Goal: Information Seeking & Learning: Compare options

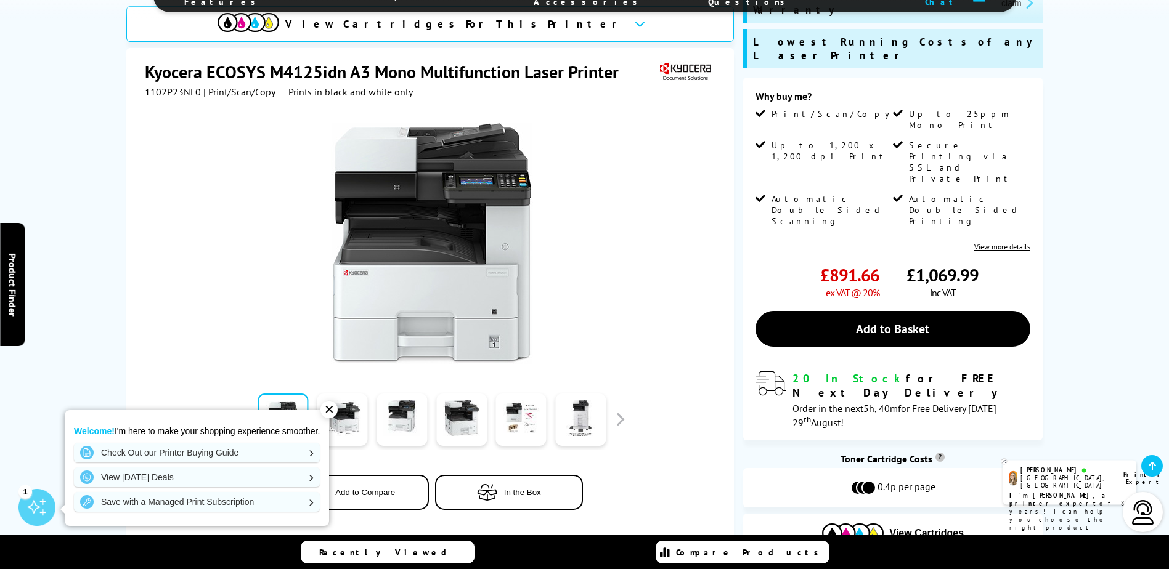
scroll to position [185, 0]
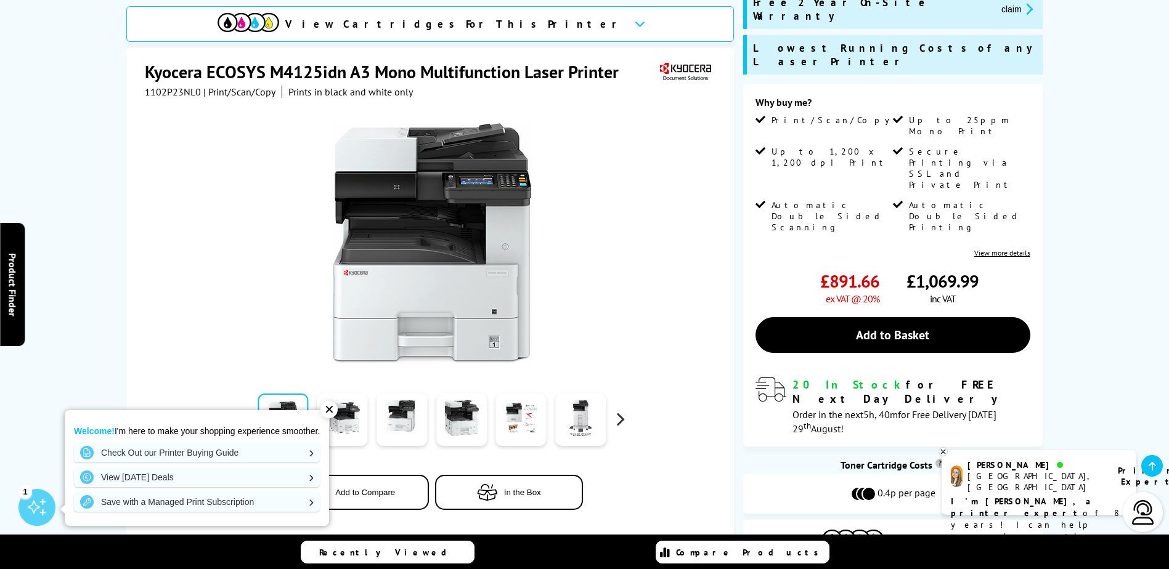
click at [622, 410] on button "button" at bounding box center [620, 419] width 18 height 18
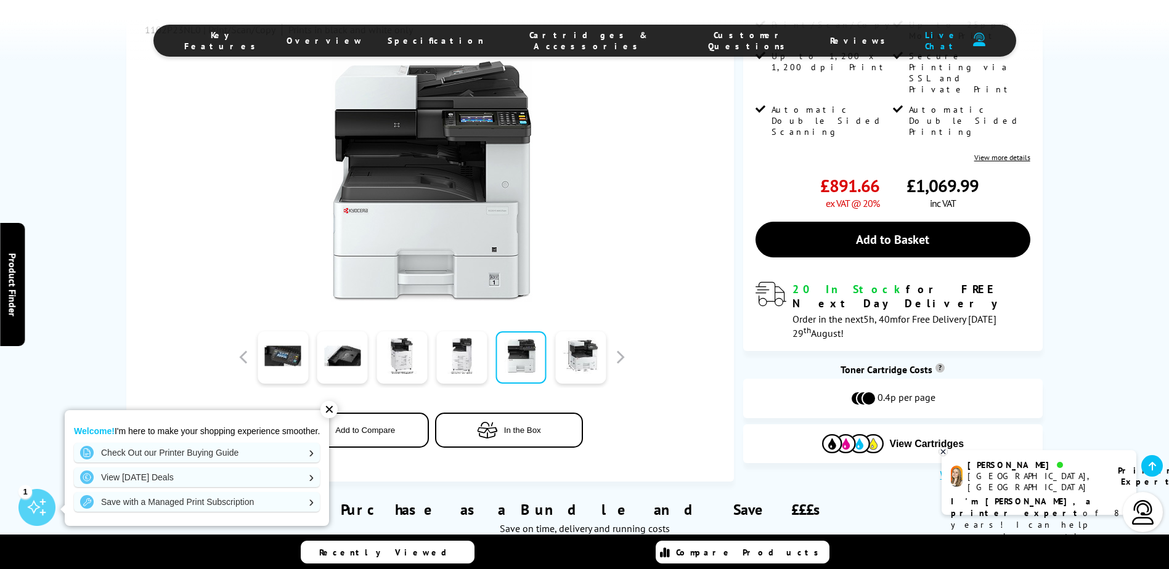
scroll to position [308, 0]
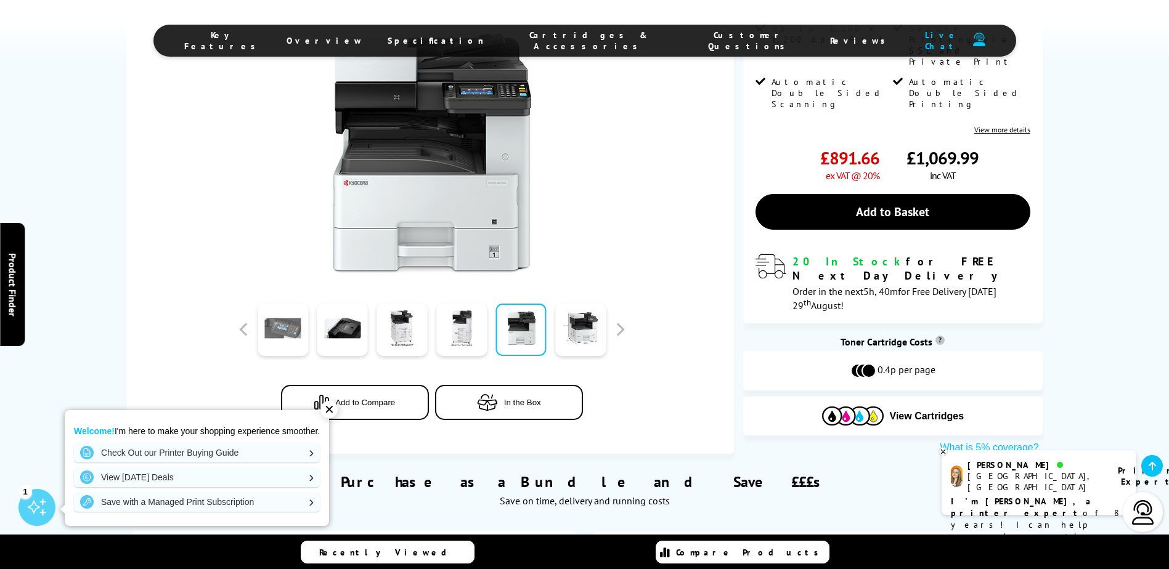
click at [288, 304] on link at bounding box center [283, 330] width 51 height 52
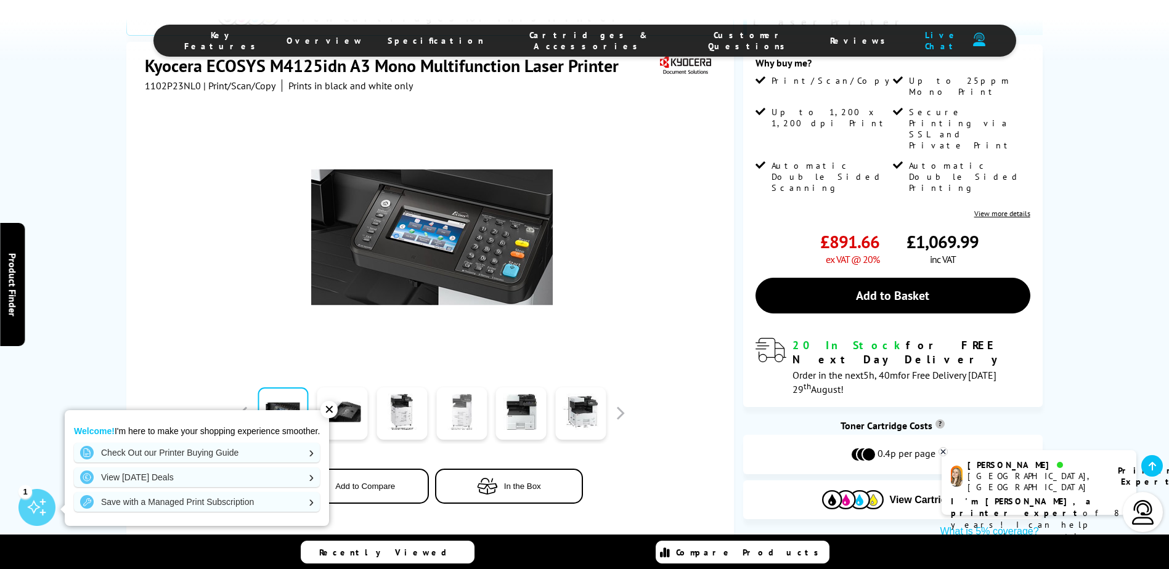
scroll to position [247, 0]
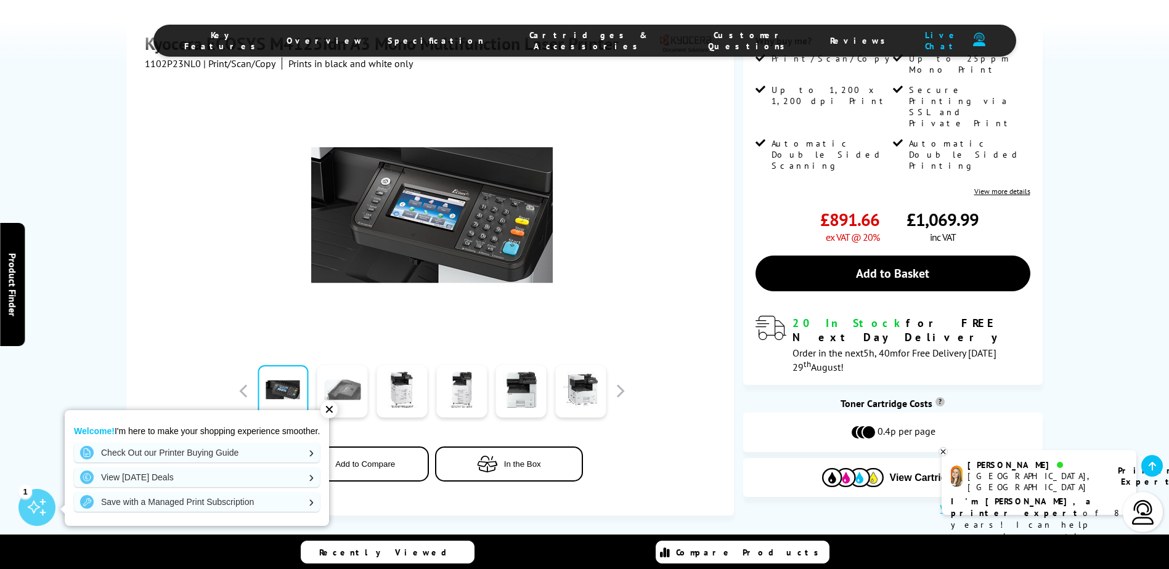
click at [338, 365] on link at bounding box center [342, 391] width 51 height 52
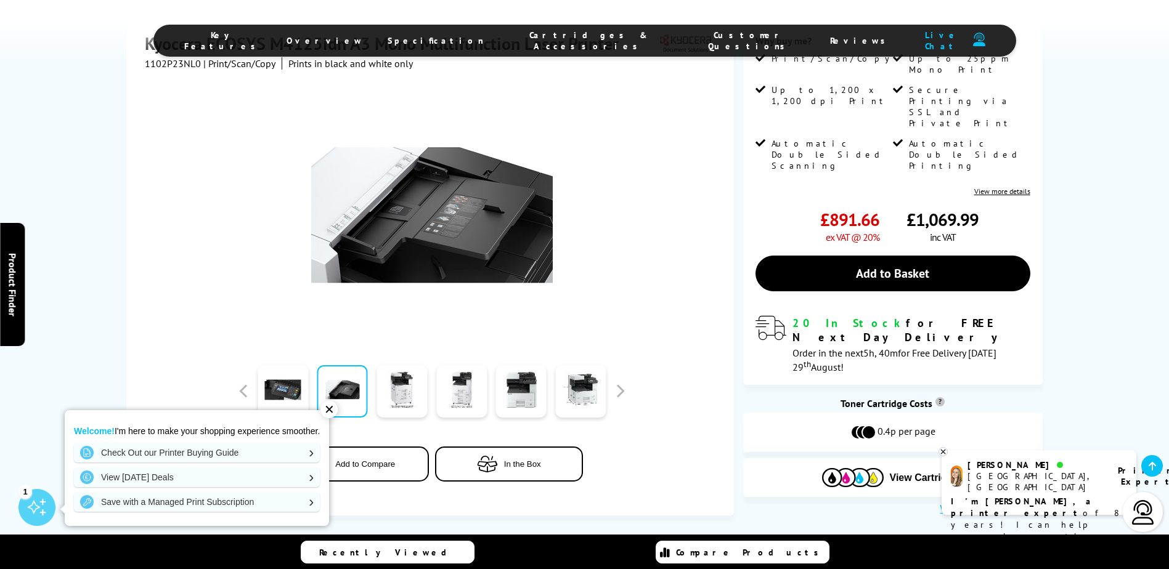
click at [331, 412] on div "✕" at bounding box center [328, 409] width 17 height 17
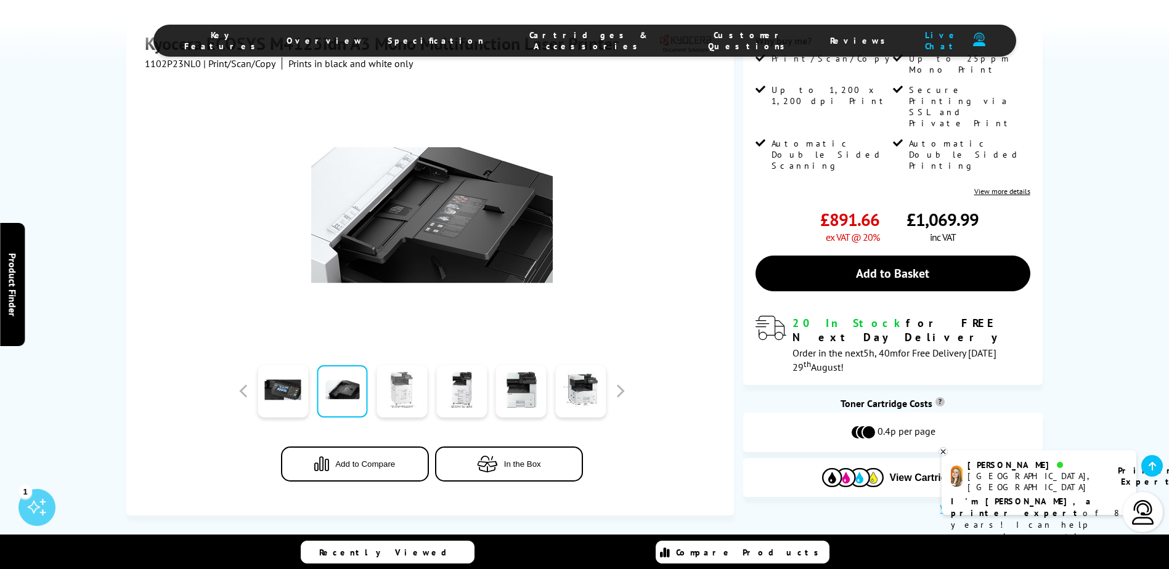
click at [410, 365] on link at bounding box center [402, 391] width 51 height 52
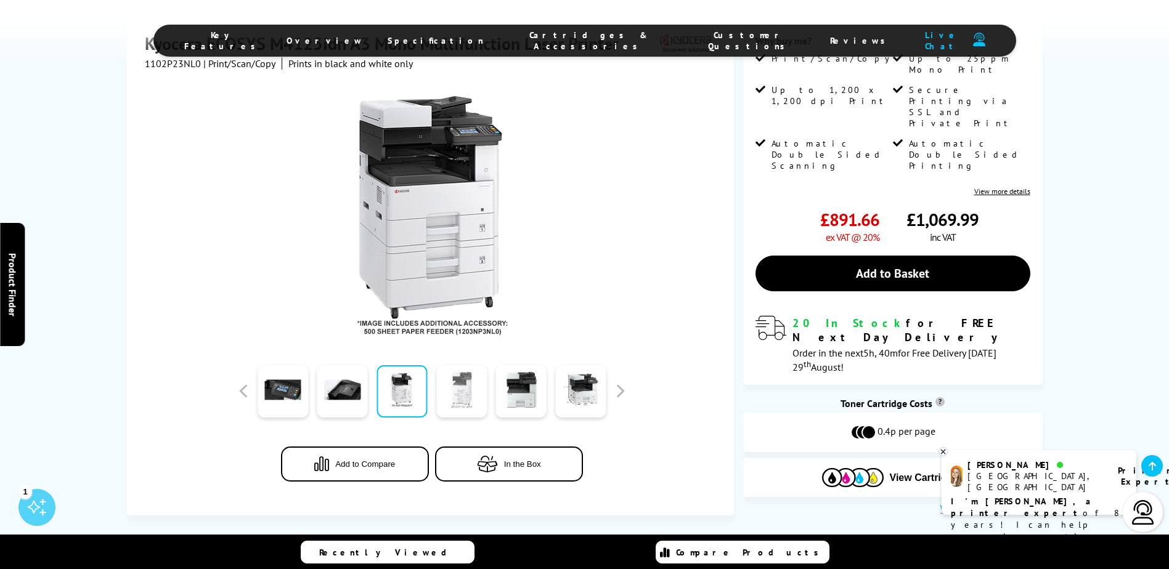
click at [473, 365] on link at bounding box center [461, 391] width 51 height 52
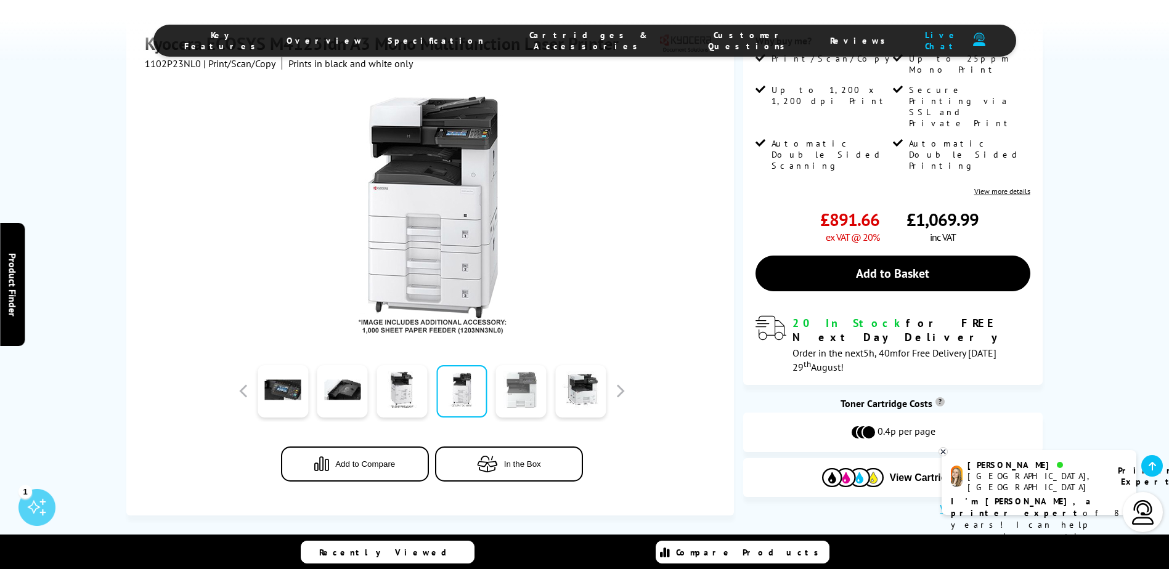
click at [519, 365] on link at bounding box center [521, 391] width 51 height 52
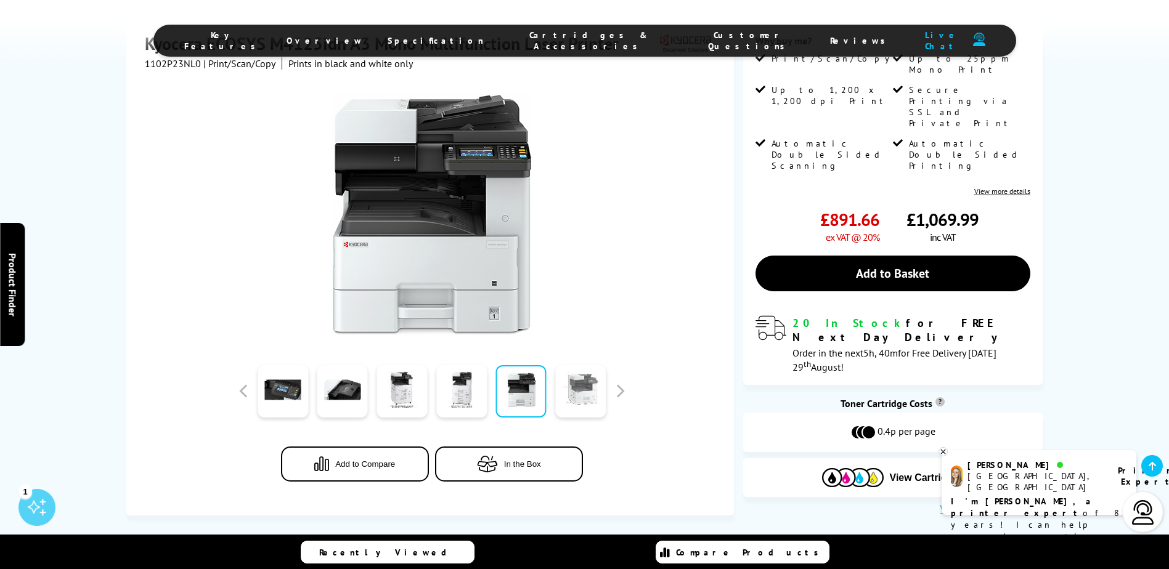
click at [576, 365] on link at bounding box center [580, 391] width 51 height 52
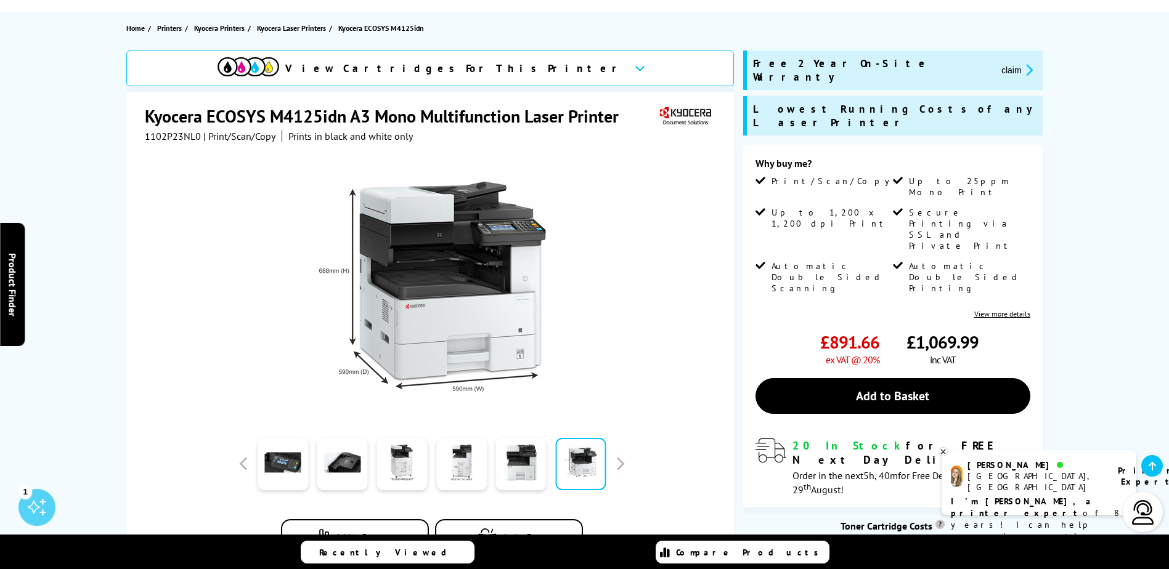
scroll to position [123, 0]
click at [635, 70] on icon at bounding box center [640, 68] width 10 height 7
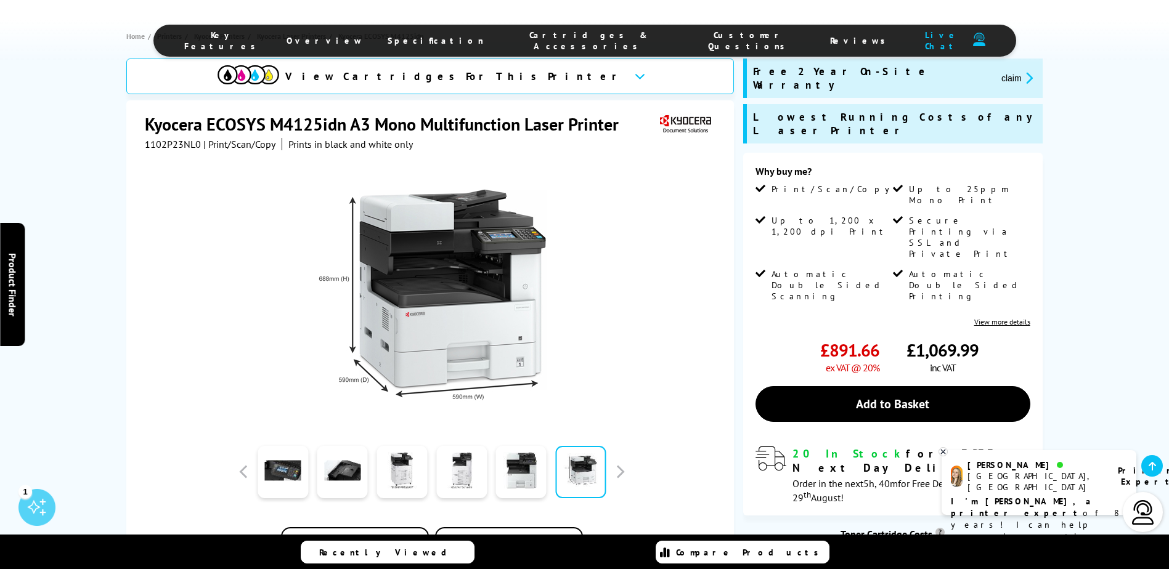
scroll to position [78, 0]
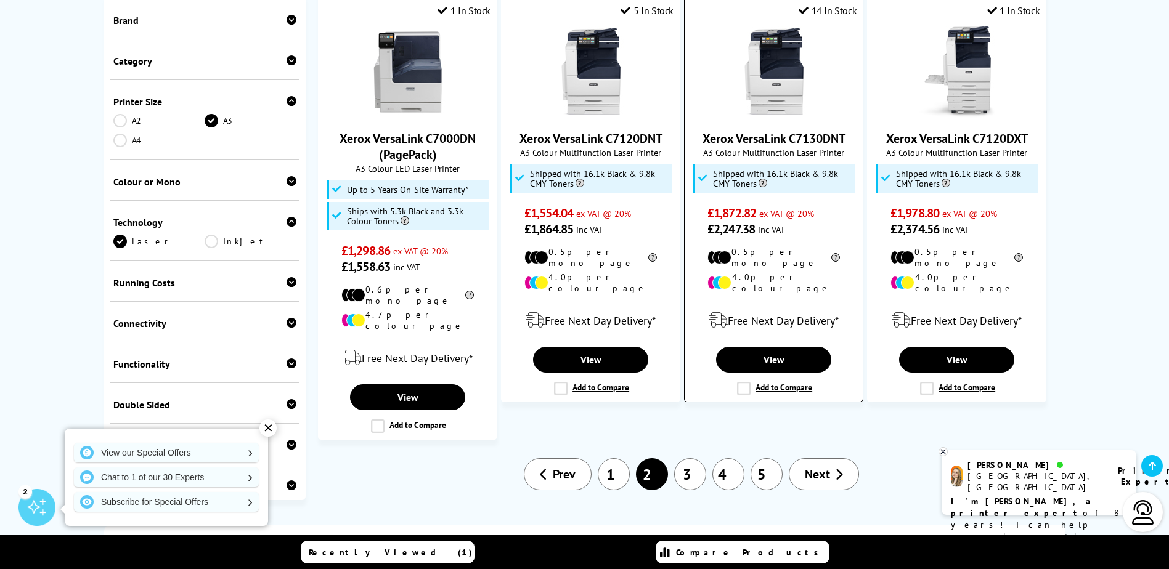
scroll to position [1417, 0]
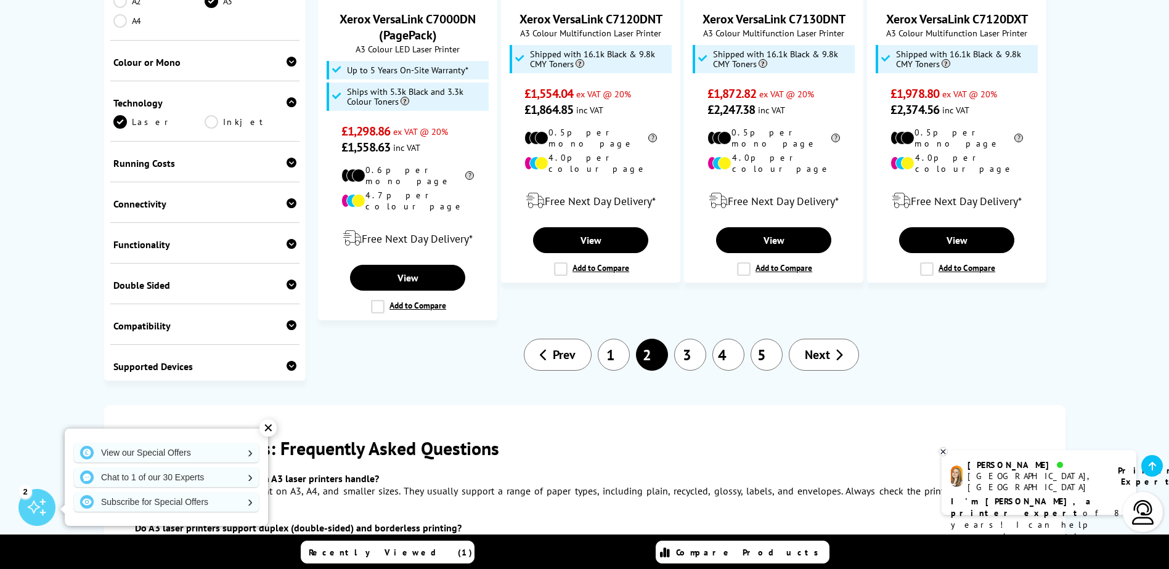
click at [839, 349] on icon at bounding box center [839, 355] width 8 height 12
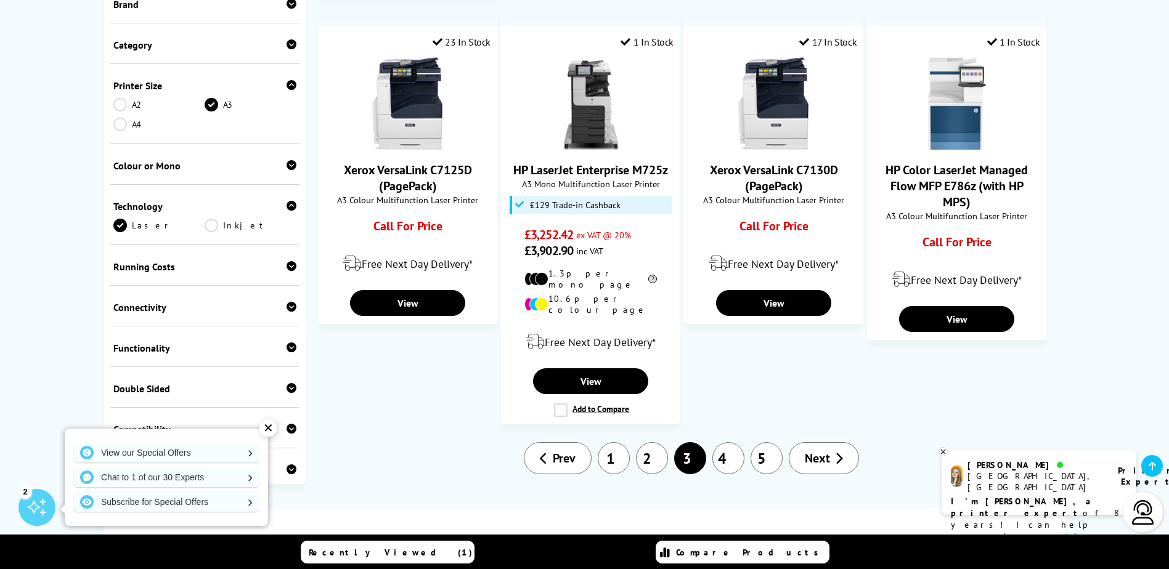
scroll to position [1171, 0]
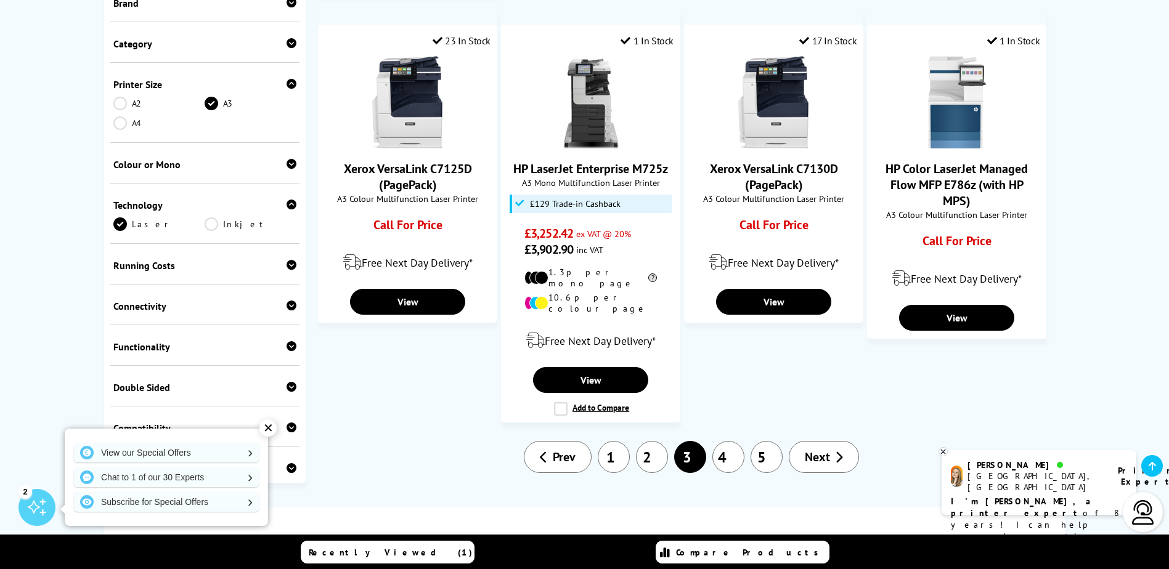
click at [608, 441] on link "1" at bounding box center [614, 457] width 32 height 32
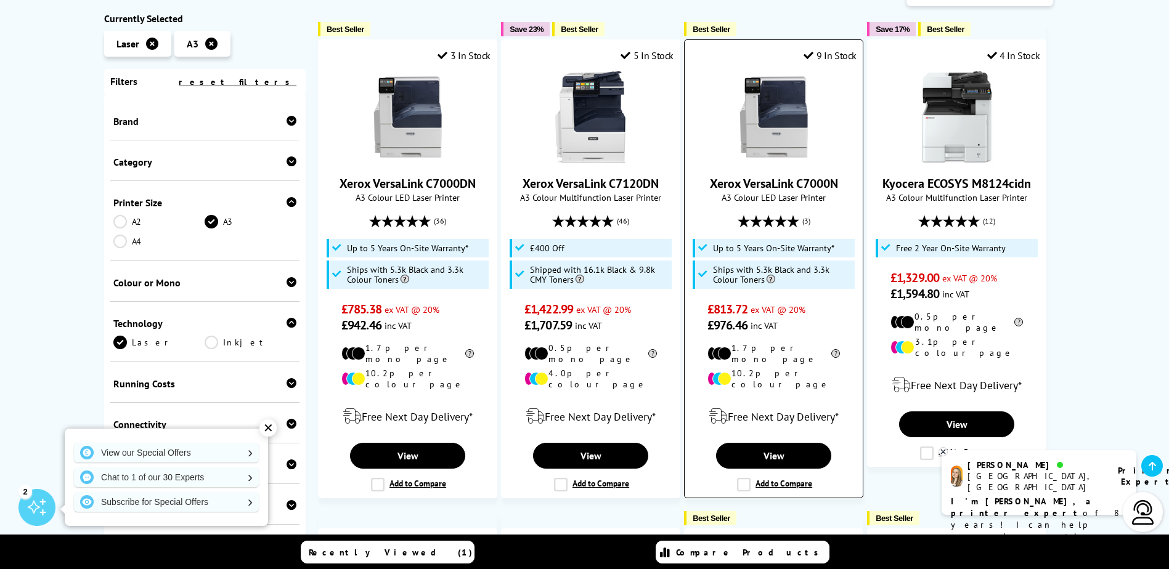
scroll to position [308, 0]
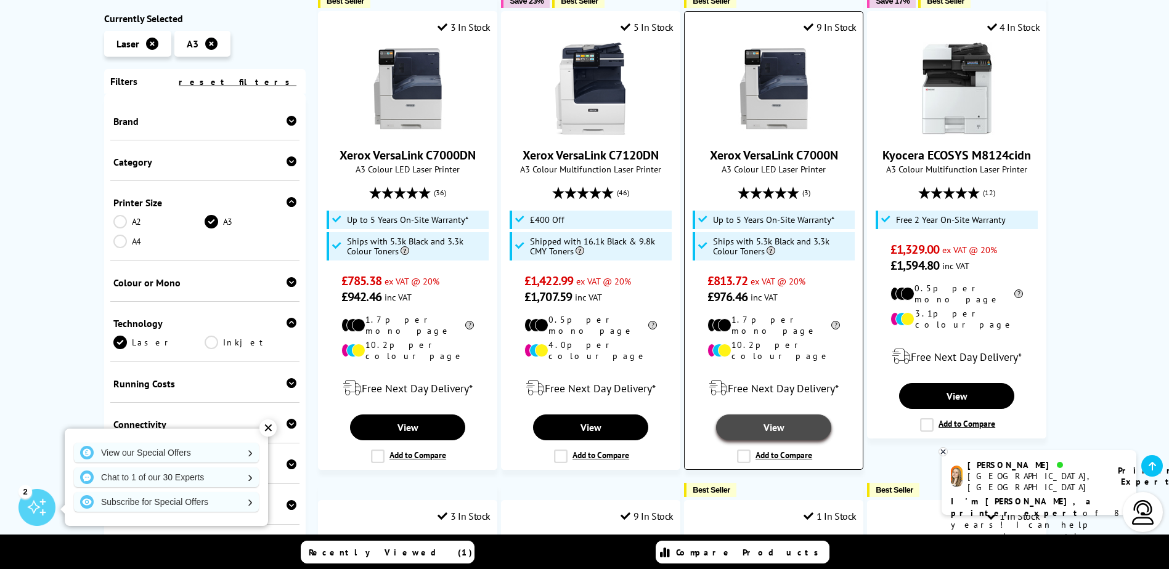
click at [775, 415] on link "View" at bounding box center [773, 428] width 115 height 26
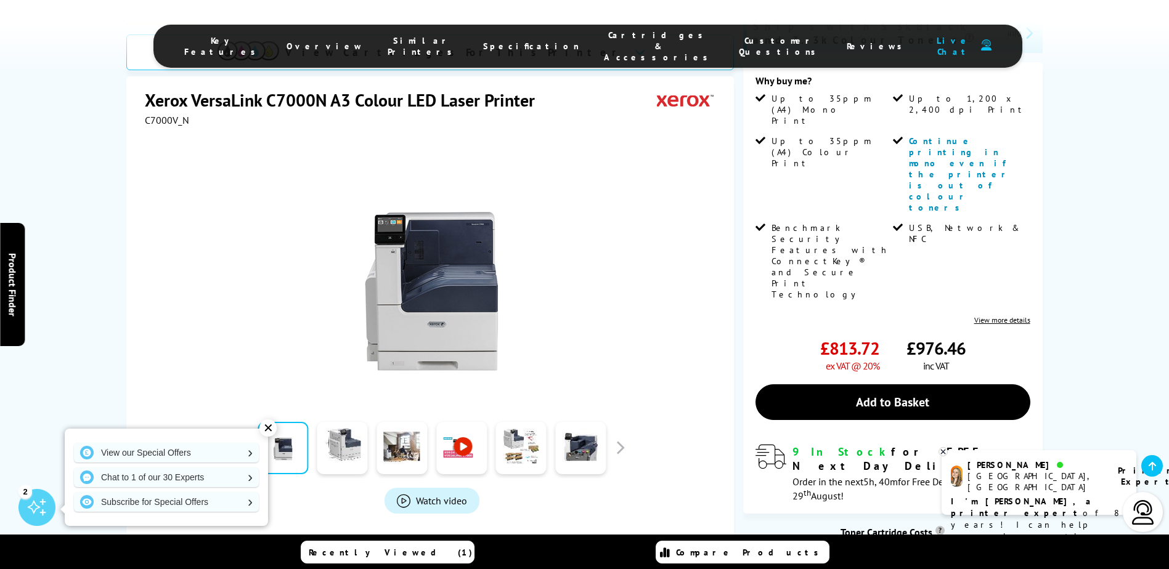
scroll to position [247, 0]
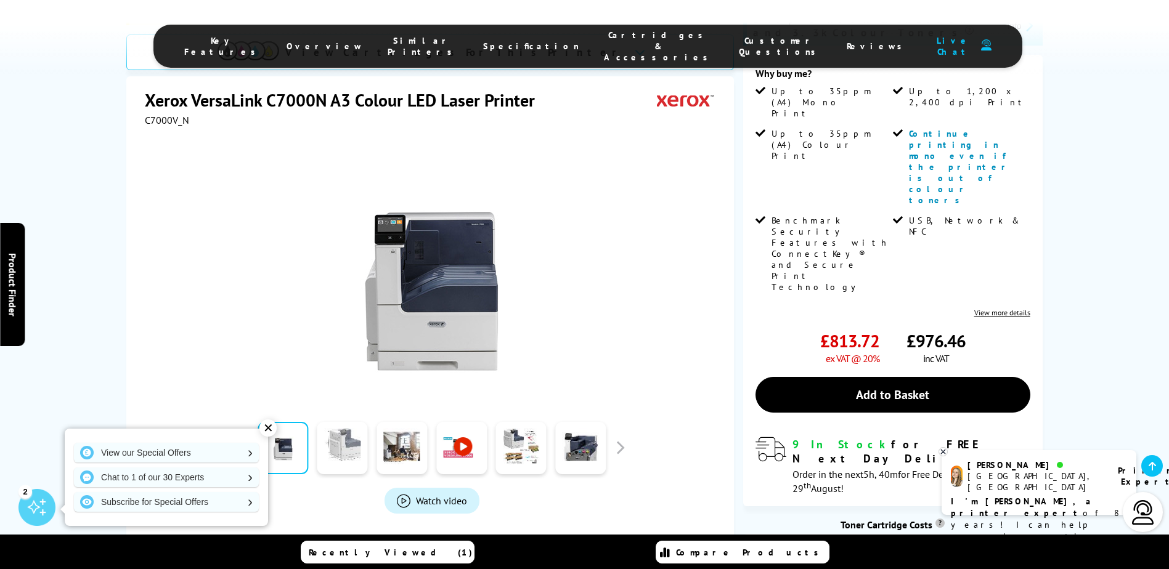
click at [336, 422] on link at bounding box center [342, 448] width 51 height 52
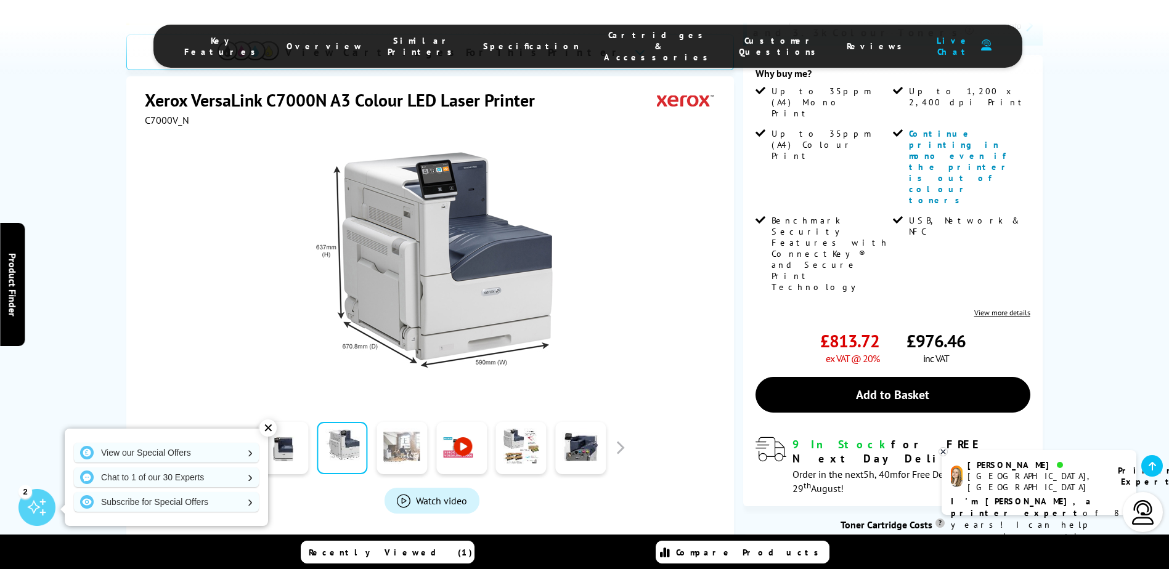
click at [394, 422] on link at bounding box center [402, 448] width 51 height 52
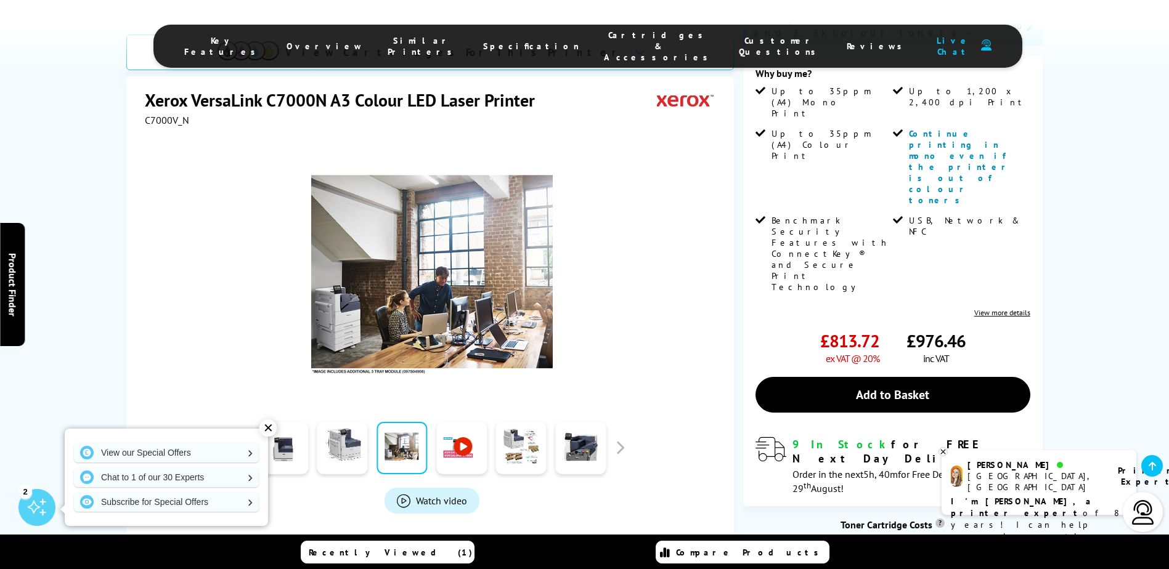
click at [463, 422] on link at bounding box center [461, 448] width 51 height 52
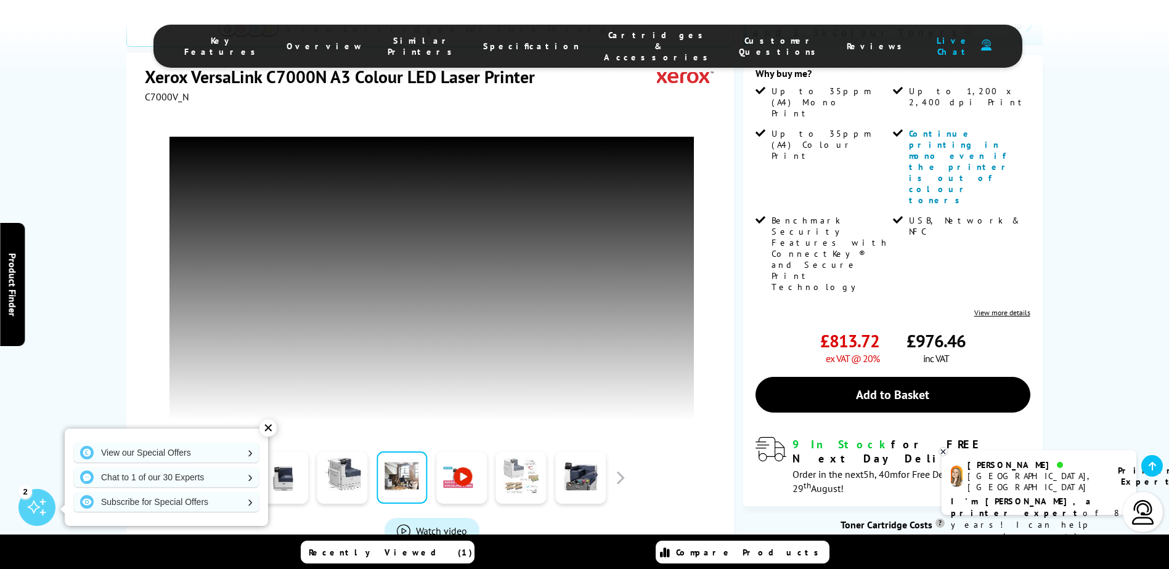
click at [521, 452] on link at bounding box center [521, 478] width 51 height 52
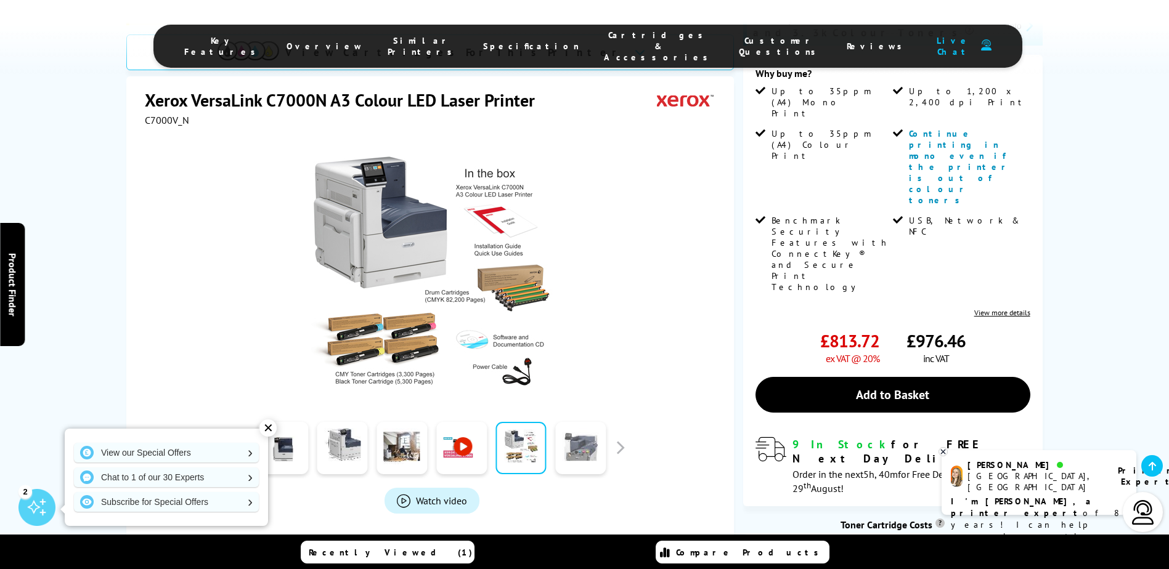
click at [578, 422] on link at bounding box center [580, 448] width 51 height 52
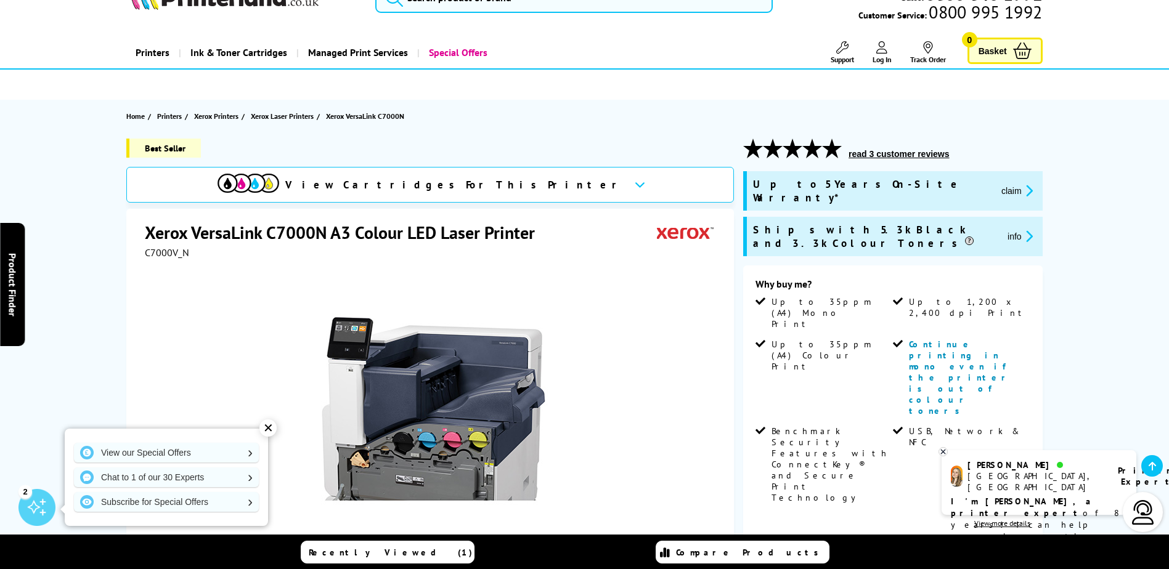
scroll to position [0, 0]
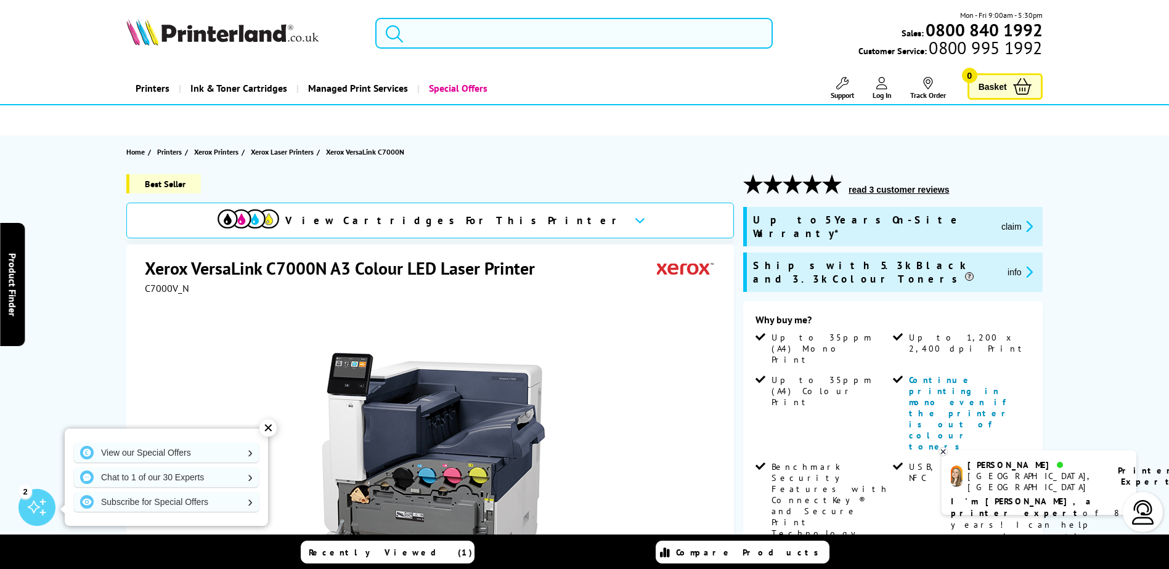
click at [418, 227] on span "View Cartridges For This Printer" at bounding box center [454, 221] width 339 height 14
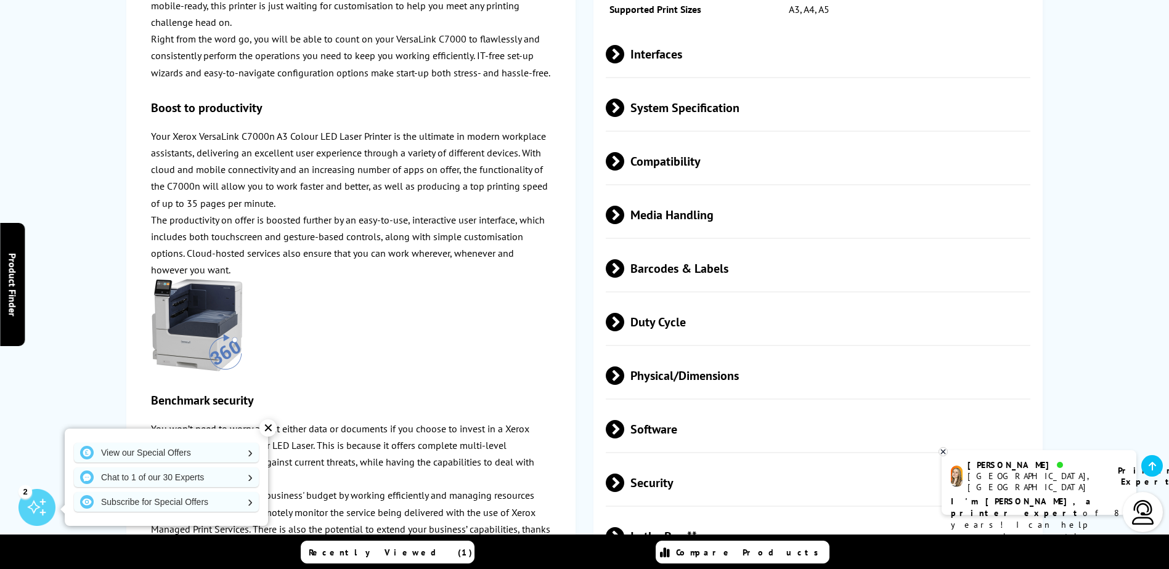
scroll to position [2383, 0]
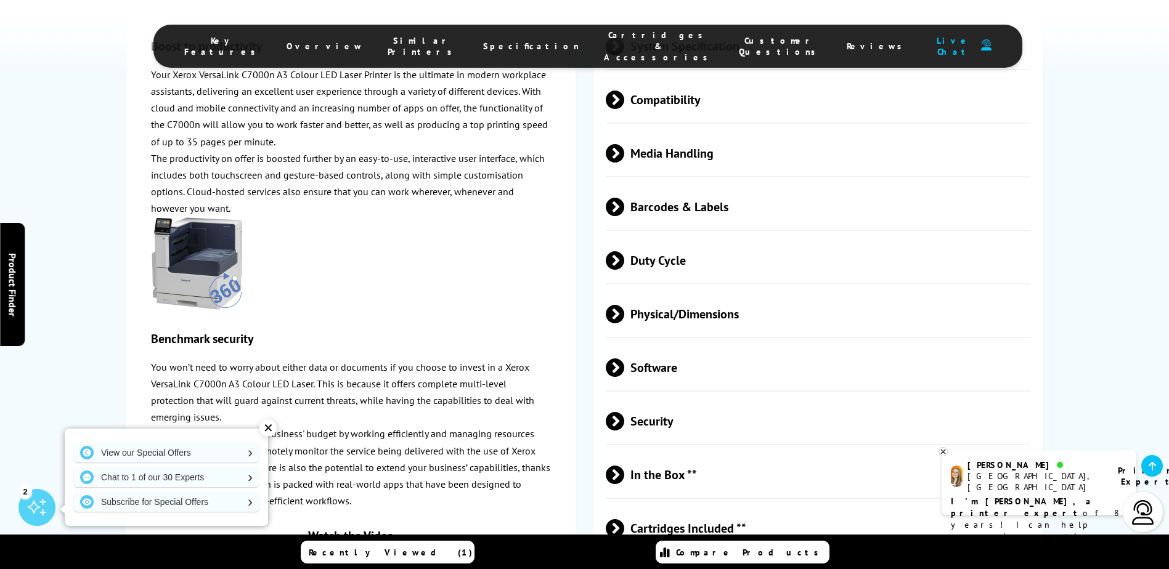
click at [657, 505] on span "Cartridges Included **" at bounding box center [818, 528] width 425 height 46
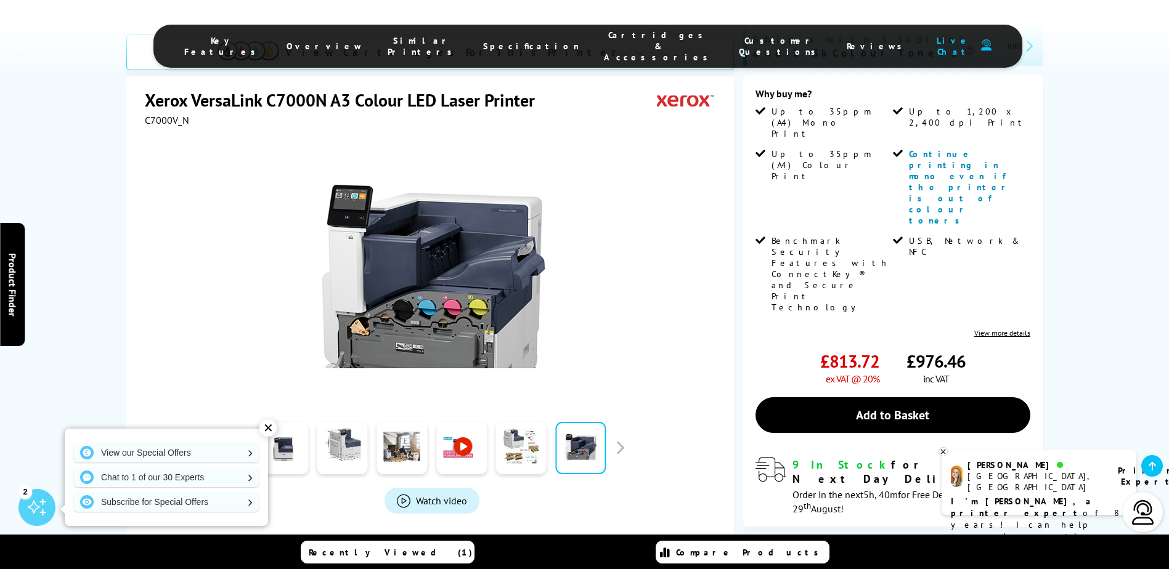
scroll to position [103, 0]
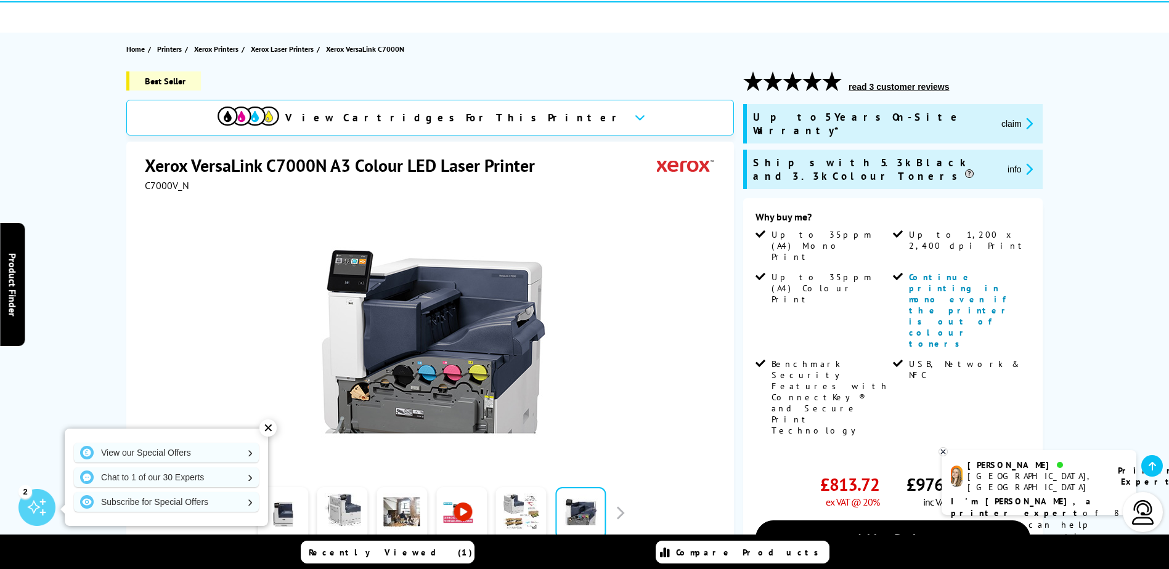
click at [1004, 162] on button "info" at bounding box center [1020, 169] width 33 height 14
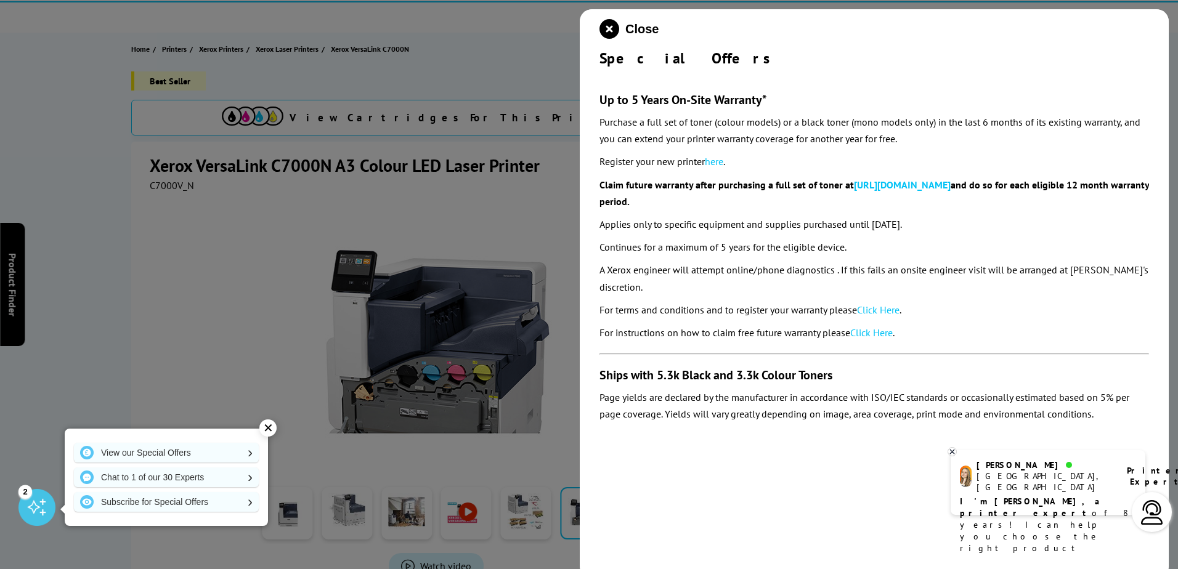
click at [605, 28] on icon "close modal" at bounding box center [610, 29] width 20 height 20
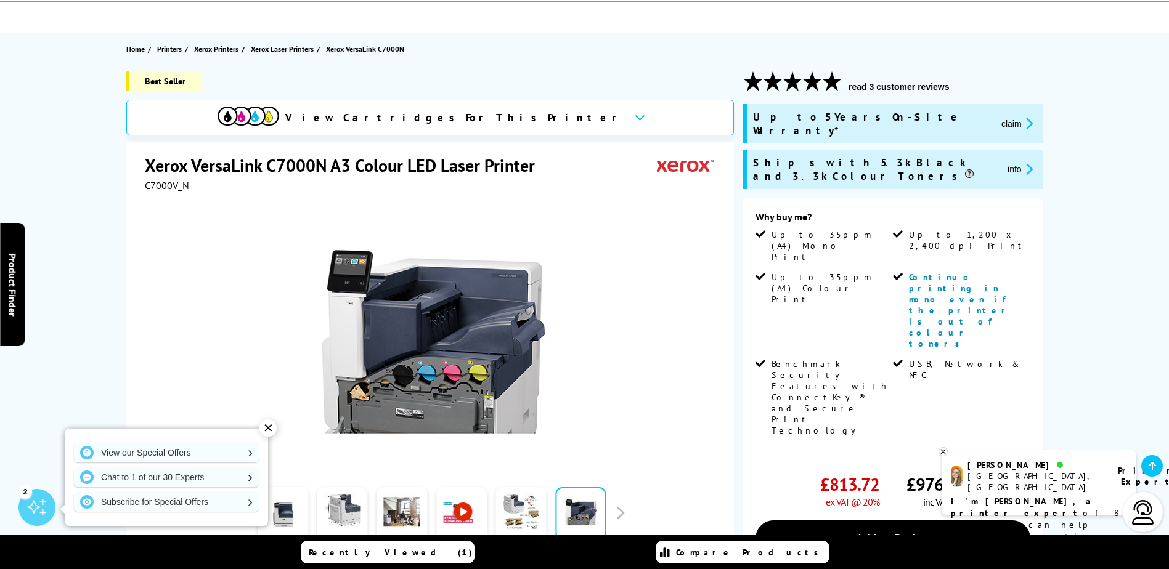
scroll to position [165, 0]
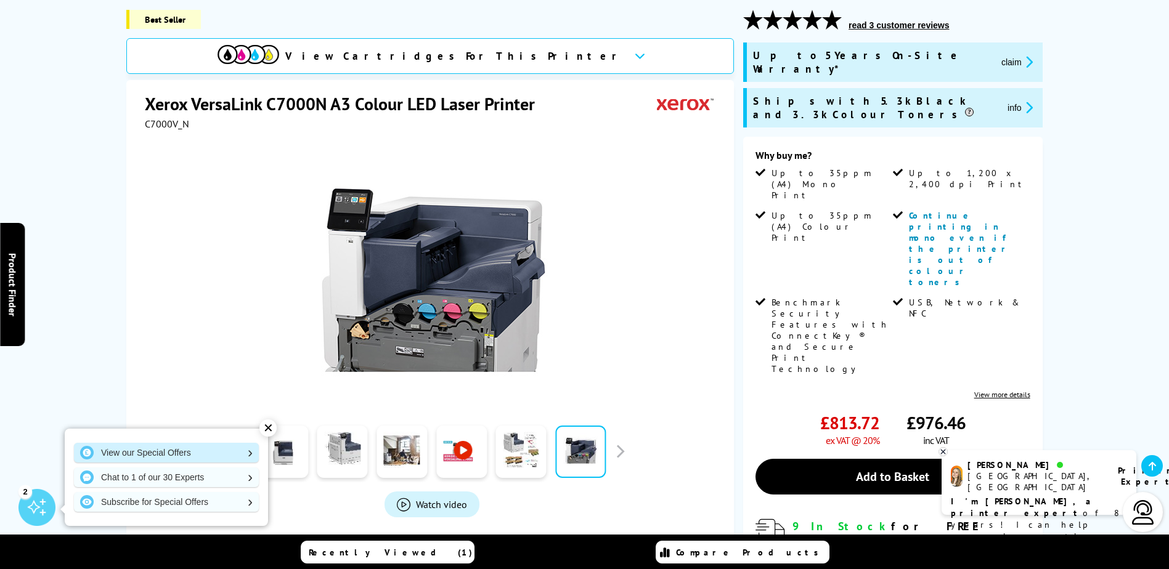
click at [155, 449] on link "View our Special Offers" at bounding box center [166, 453] width 185 height 20
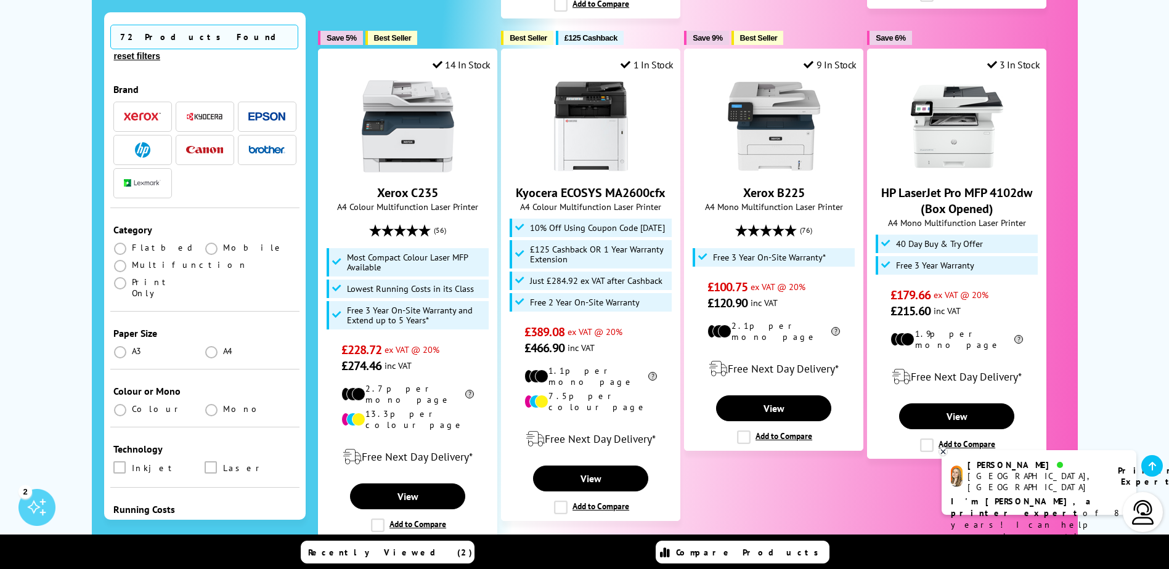
scroll to position [1294, 0]
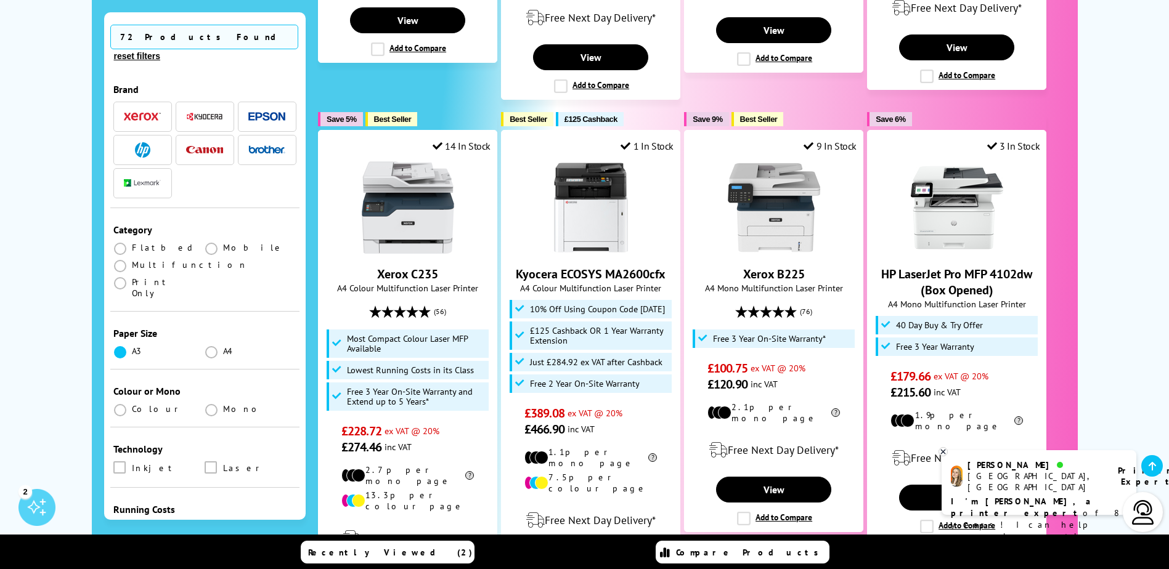
click at [121, 346] on span at bounding box center [120, 352] width 12 height 12
click at [132, 348] on input "radio" at bounding box center [132, 348] width 0 height 0
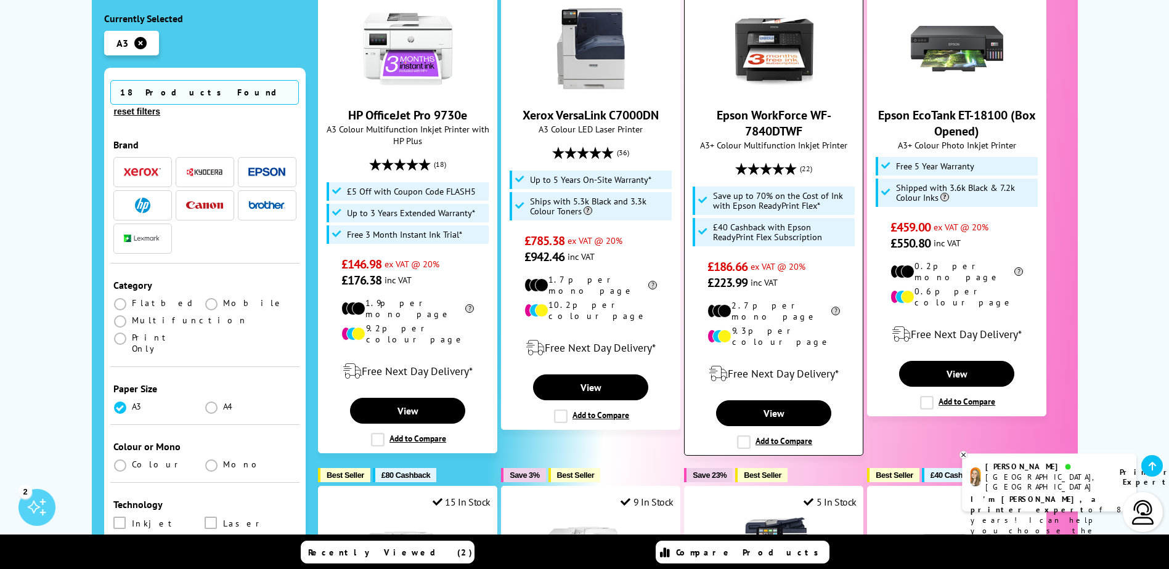
scroll to position [431, 0]
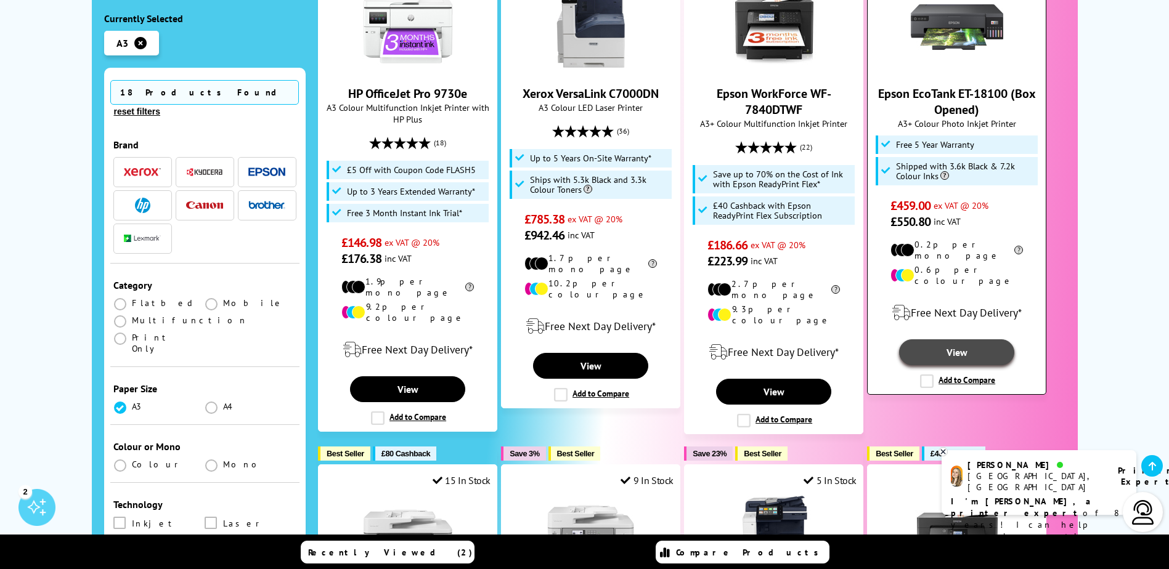
click at [962, 340] on link "View" at bounding box center [956, 353] width 115 height 26
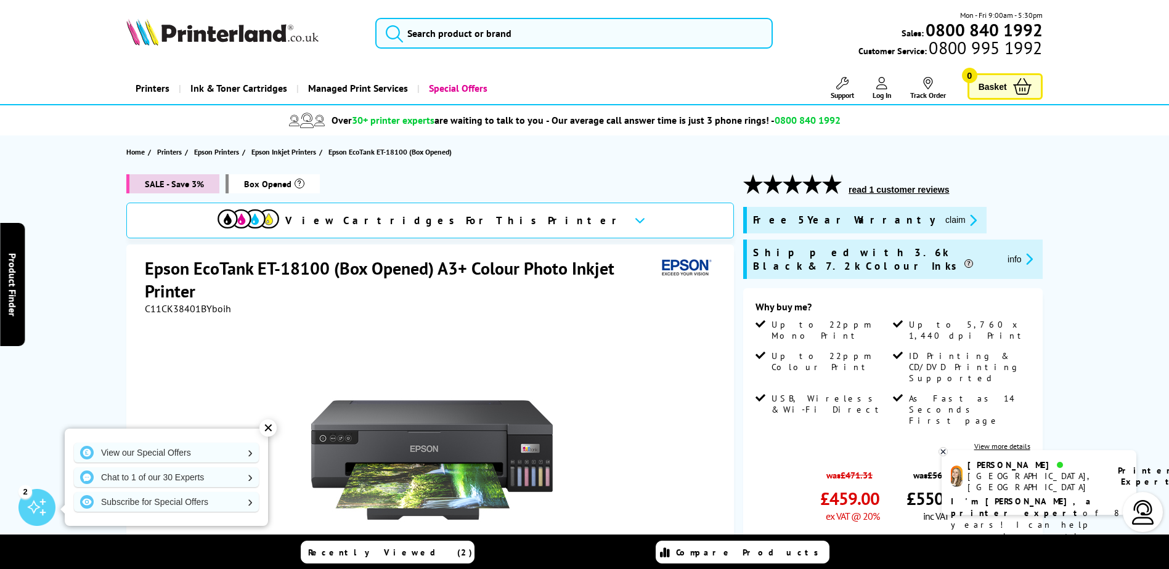
click at [454, 210] on div "View Cartridges For This Printer" at bounding box center [421, 221] width 407 height 22
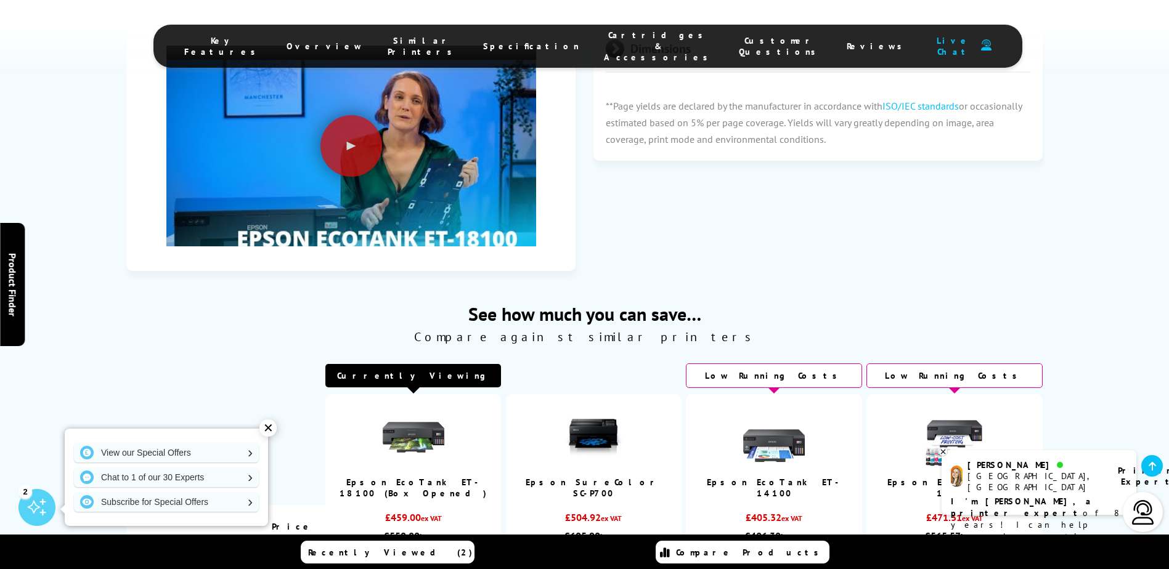
scroll to position [2061, 0]
